Goal: Check status: Check status

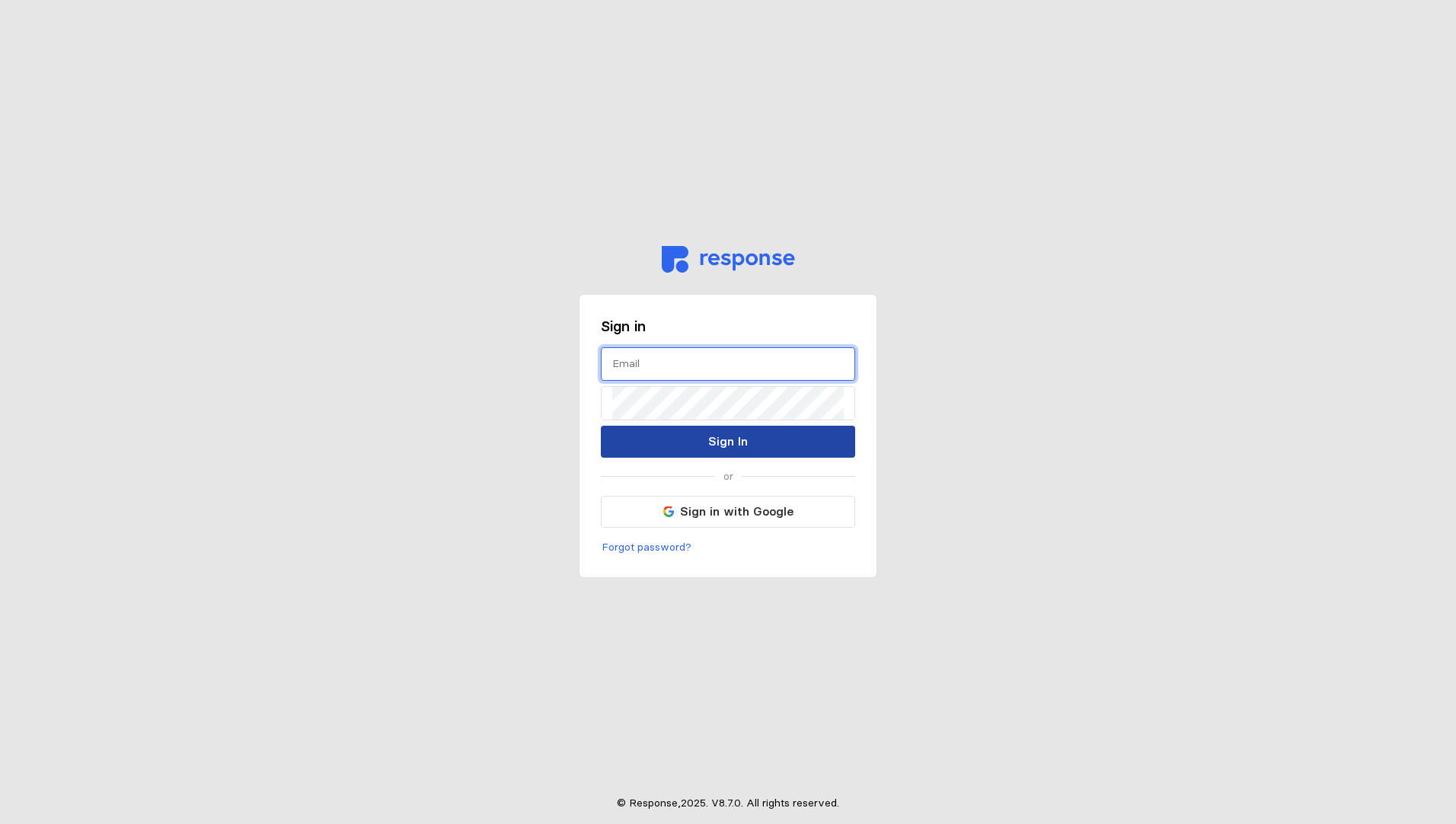
type input "[PERSON_NAME][EMAIL_ADDRESS][PERSON_NAME][DOMAIN_NAME]"
click at [728, 440] on p "Sign In" at bounding box center [728, 441] width 40 height 19
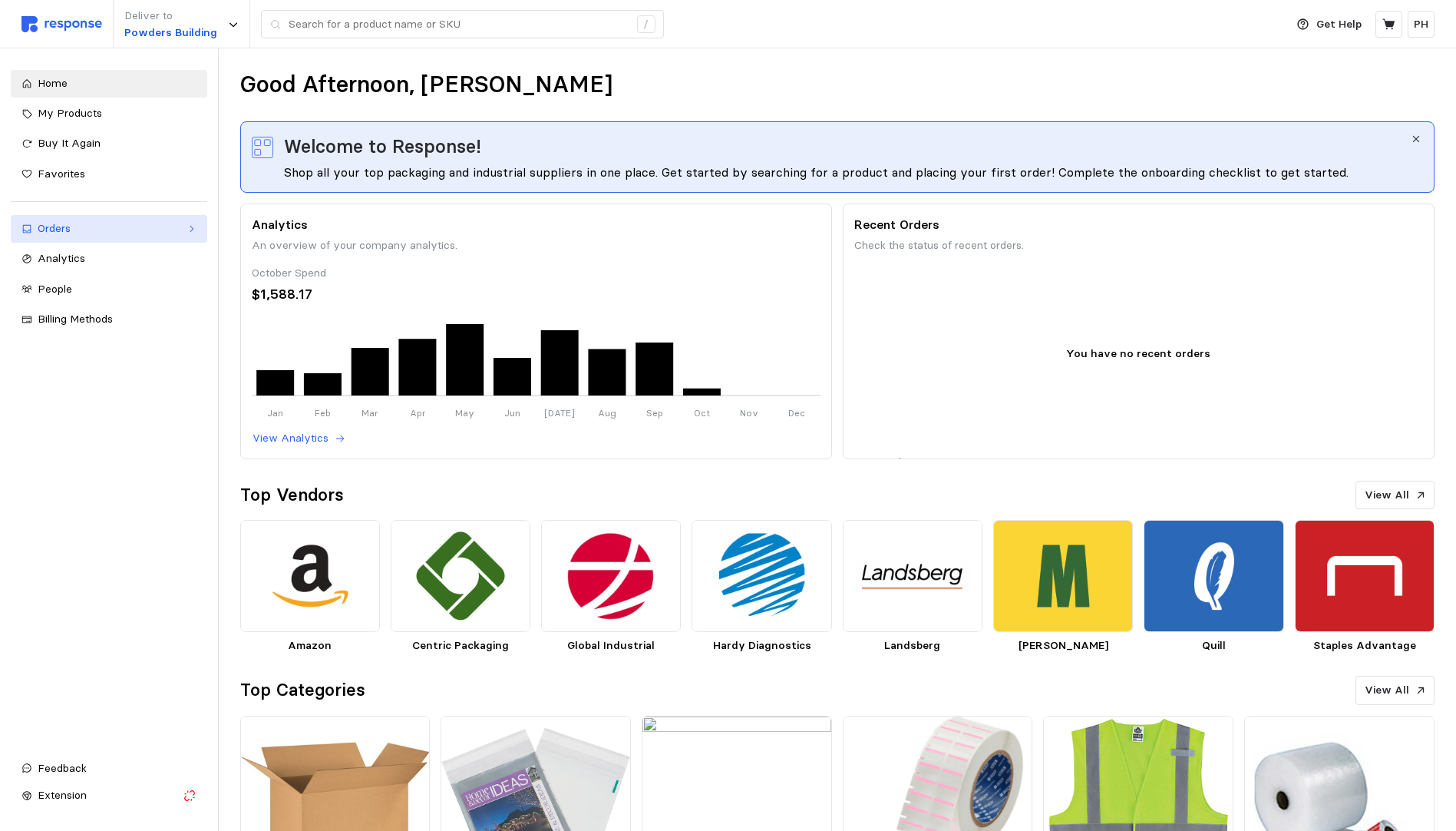
click at [67, 228] on div "Orders" at bounding box center [109, 229] width 142 height 17
